Goal: Task Accomplishment & Management: Manage account settings

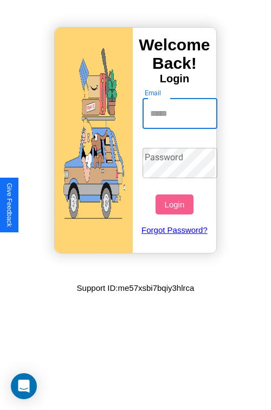
click at [181, 113] on input "Email" at bounding box center [179, 114] width 75 height 30
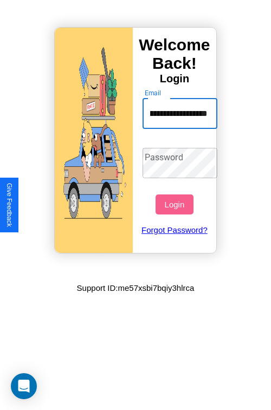
scroll to position [0, 49]
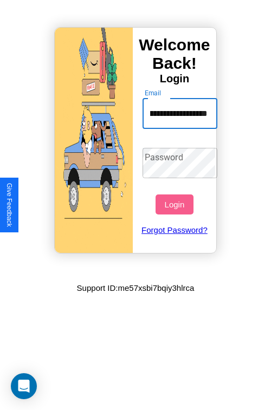
type input "**********"
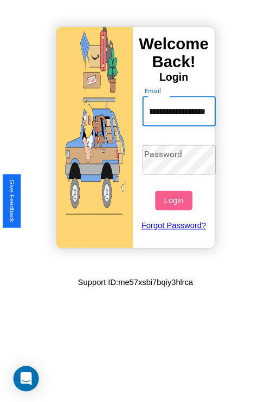
scroll to position [0, 0]
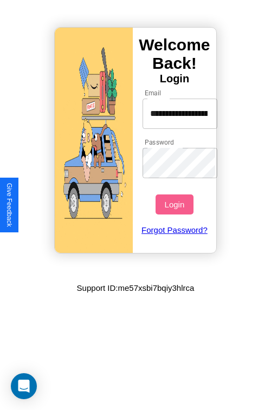
click at [176, 204] on button "Login" at bounding box center [173, 204] width 37 height 20
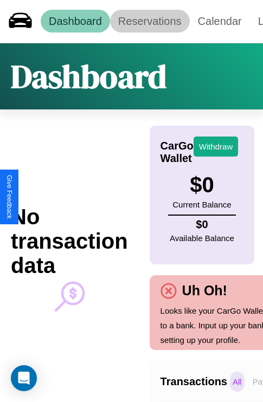
click at [150, 21] on link "Reservations" at bounding box center [150, 21] width 80 height 23
